Goal: Information Seeking & Learning: Learn about a topic

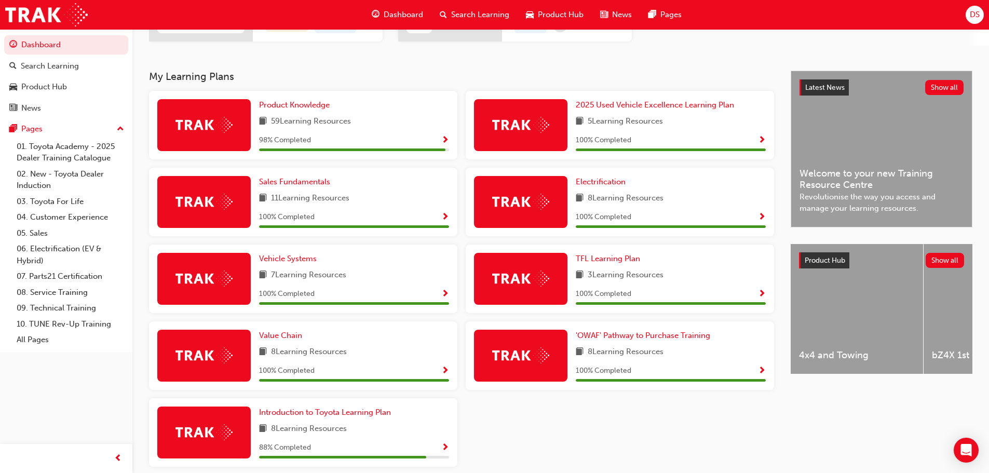
scroll to position [208, 0]
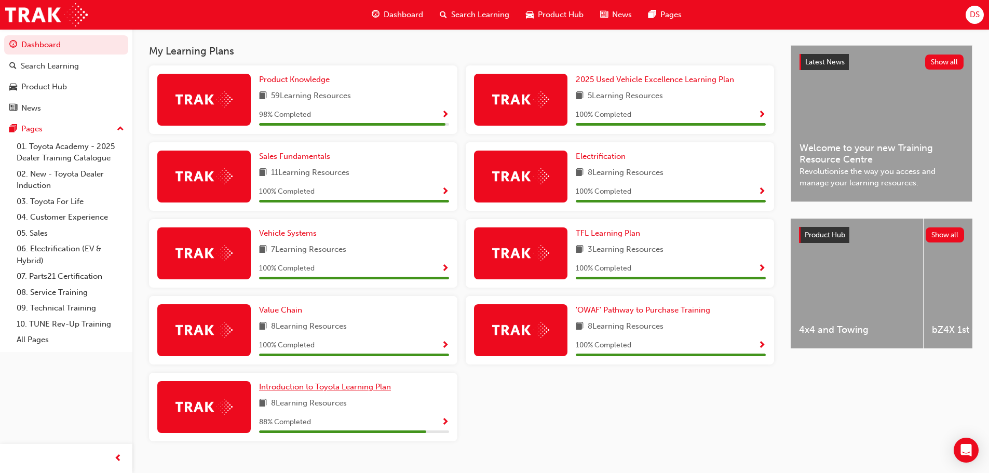
click at [284, 385] on span "Introduction to Toyota Learning Plan" at bounding box center [325, 386] width 132 height 9
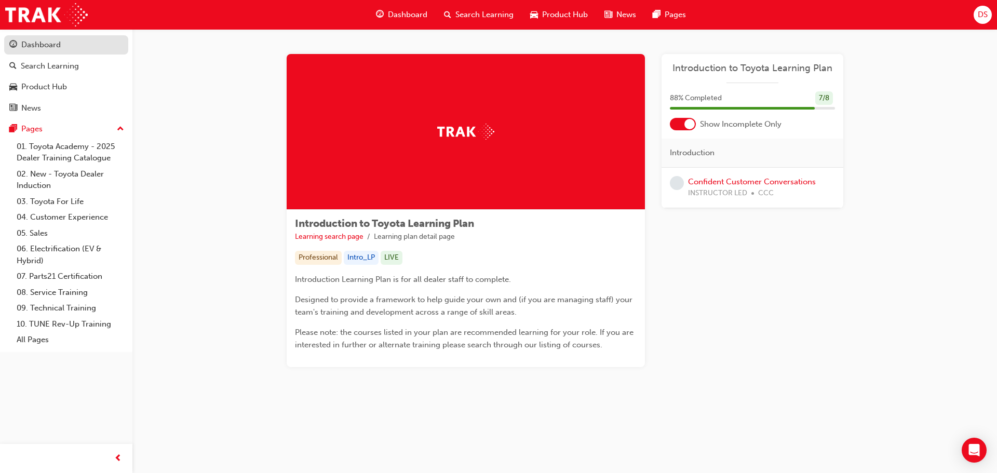
click at [46, 45] on div "Dashboard" at bounding box center [40, 45] width 39 height 12
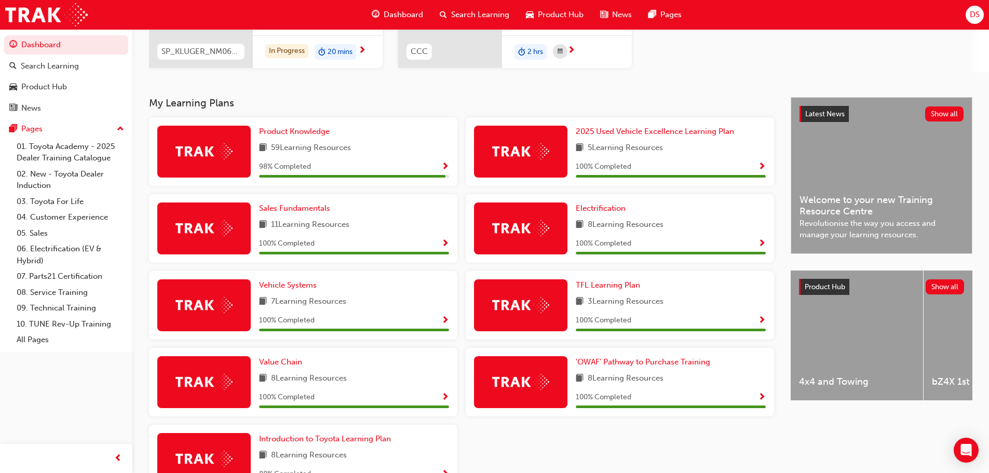
scroll to position [208, 0]
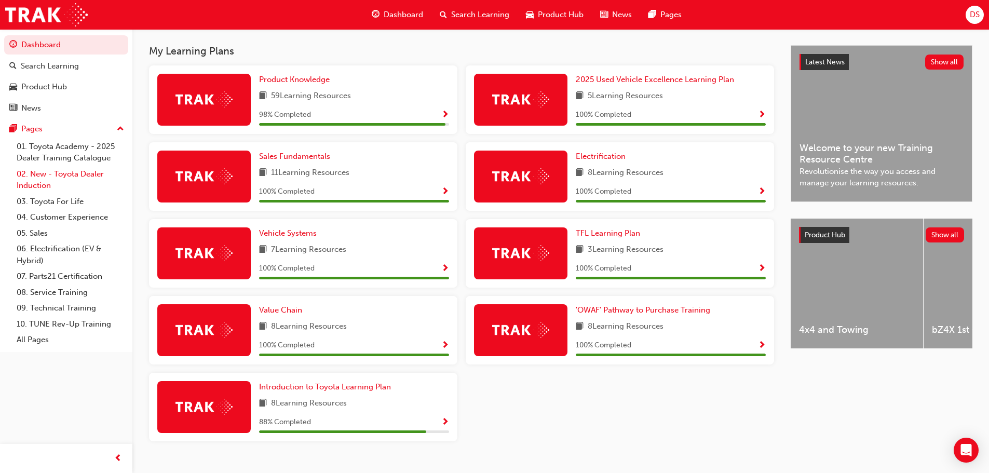
click at [62, 175] on link "02. New - Toyota Dealer Induction" at bounding box center [70, 180] width 116 height 28
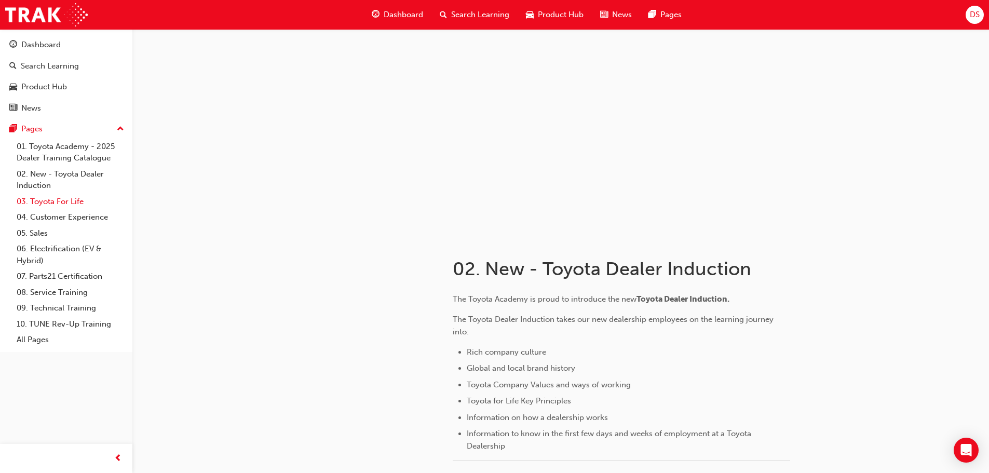
click at [44, 201] on link "03. Toyota For Life" at bounding box center [70, 202] width 116 height 16
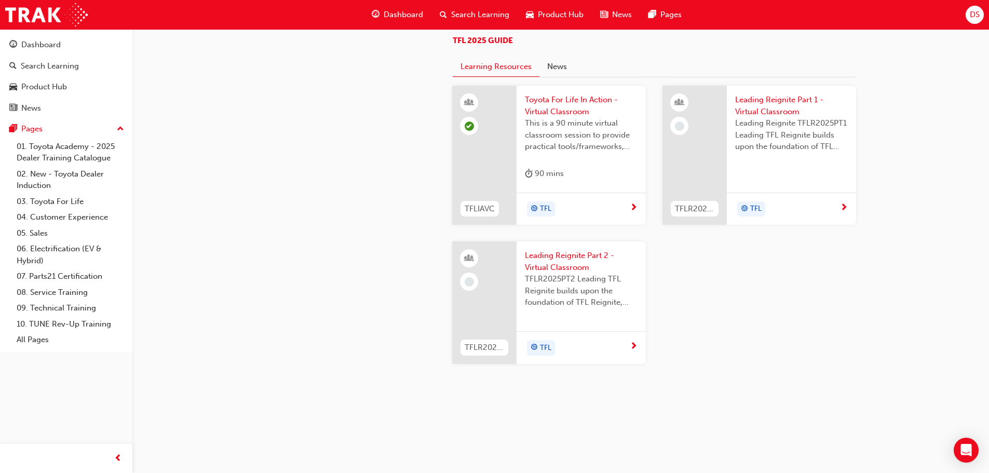
scroll to position [1104, 0]
click at [49, 218] on link "04. Customer Experience" at bounding box center [70, 217] width 116 height 16
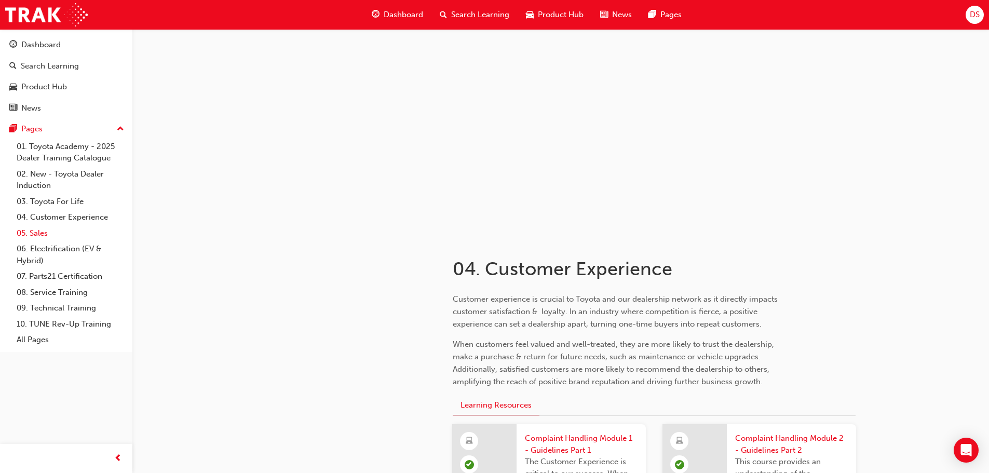
click at [41, 234] on link "05. Sales" at bounding box center [70, 233] width 116 height 16
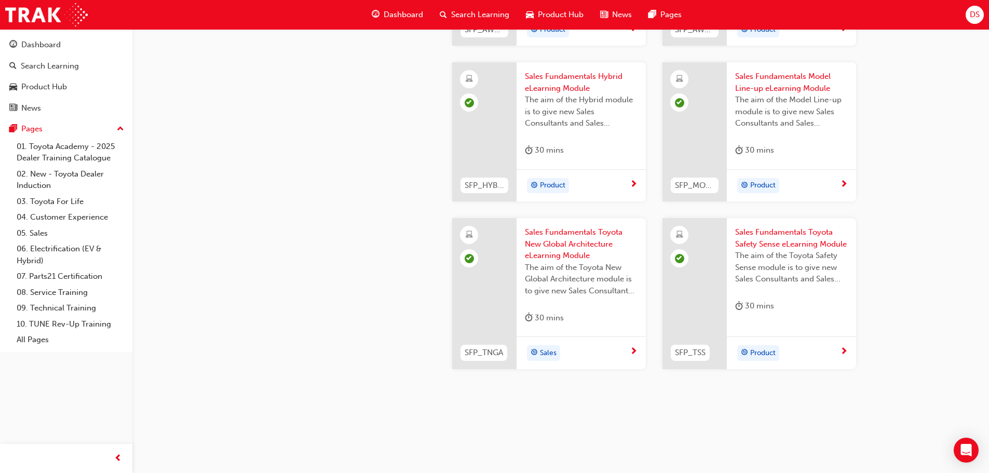
scroll to position [440, 0]
